Goal: Information Seeking & Learning: Learn about a topic

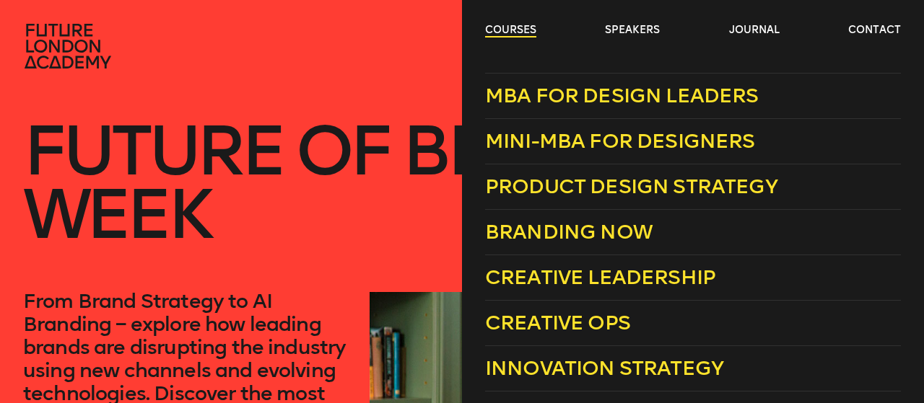
click at [501, 33] on link "courses" at bounding box center [510, 30] width 51 height 14
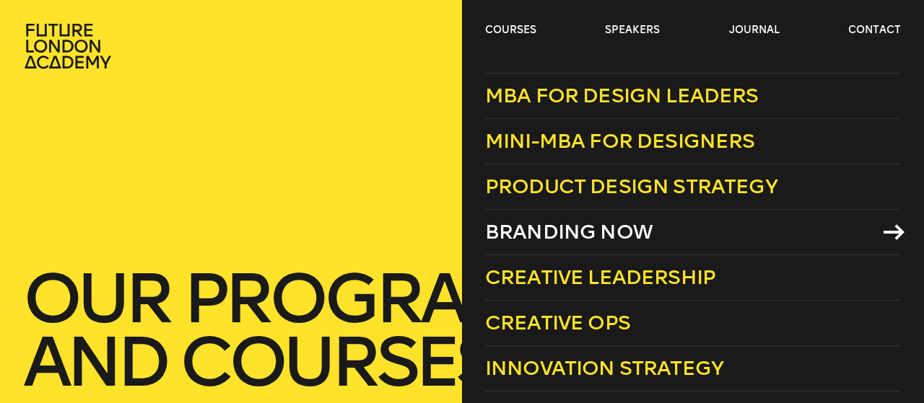
scroll to position [9, 0]
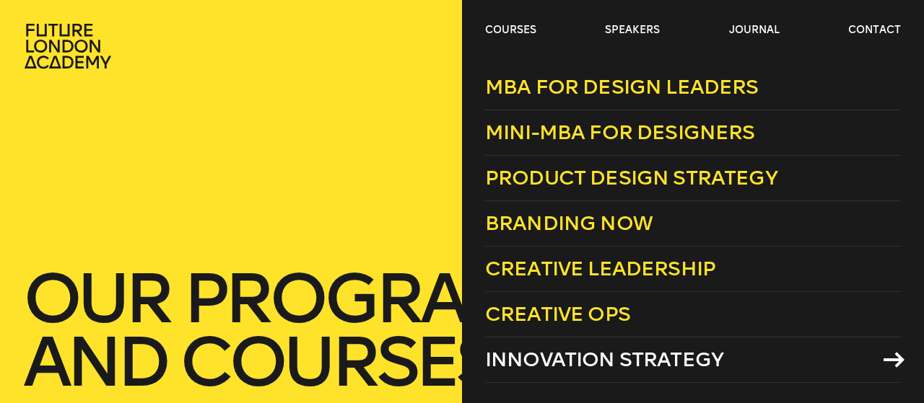
click at [564, 361] on span "Innovation Strategy" at bounding box center [604, 360] width 238 height 24
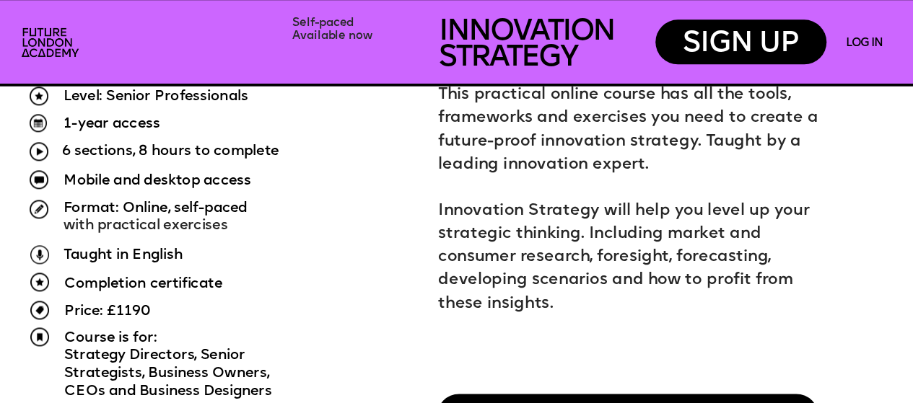
scroll to position [938, 0]
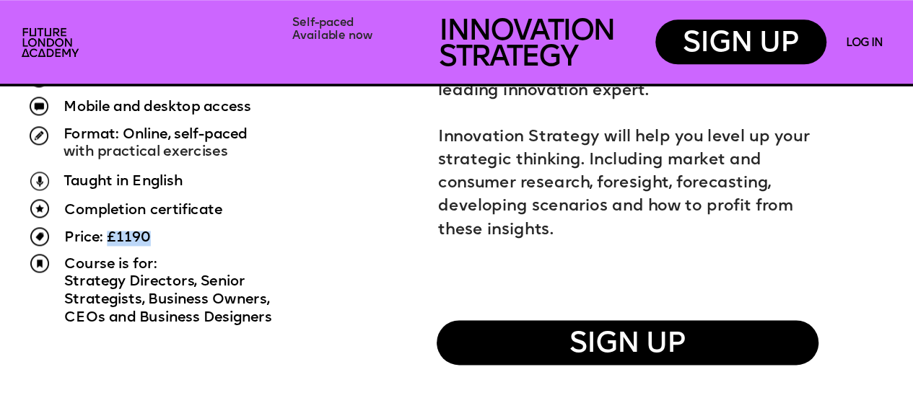
drag, startPoint x: 152, startPoint y: 237, endPoint x: 106, endPoint y: 233, distance: 45.7
click at [106, 233] on p "Price: £1190" at bounding box center [132, 238] width 136 height 15
copy span "£1190"
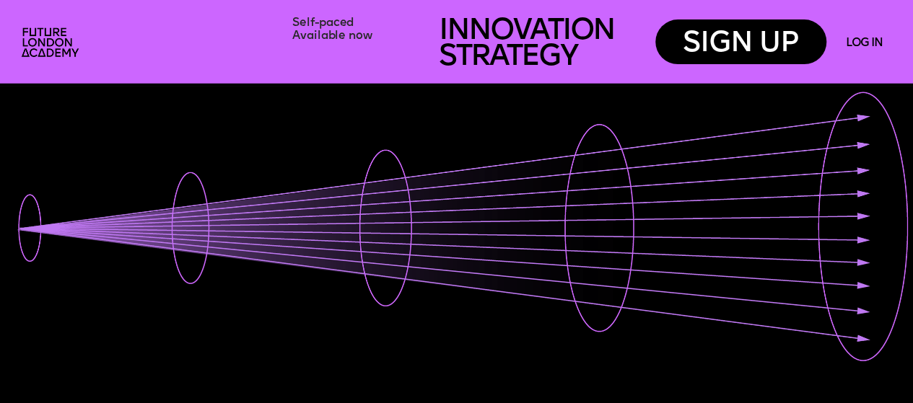
scroll to position [0, 0]
